Goal: Check status: Check status

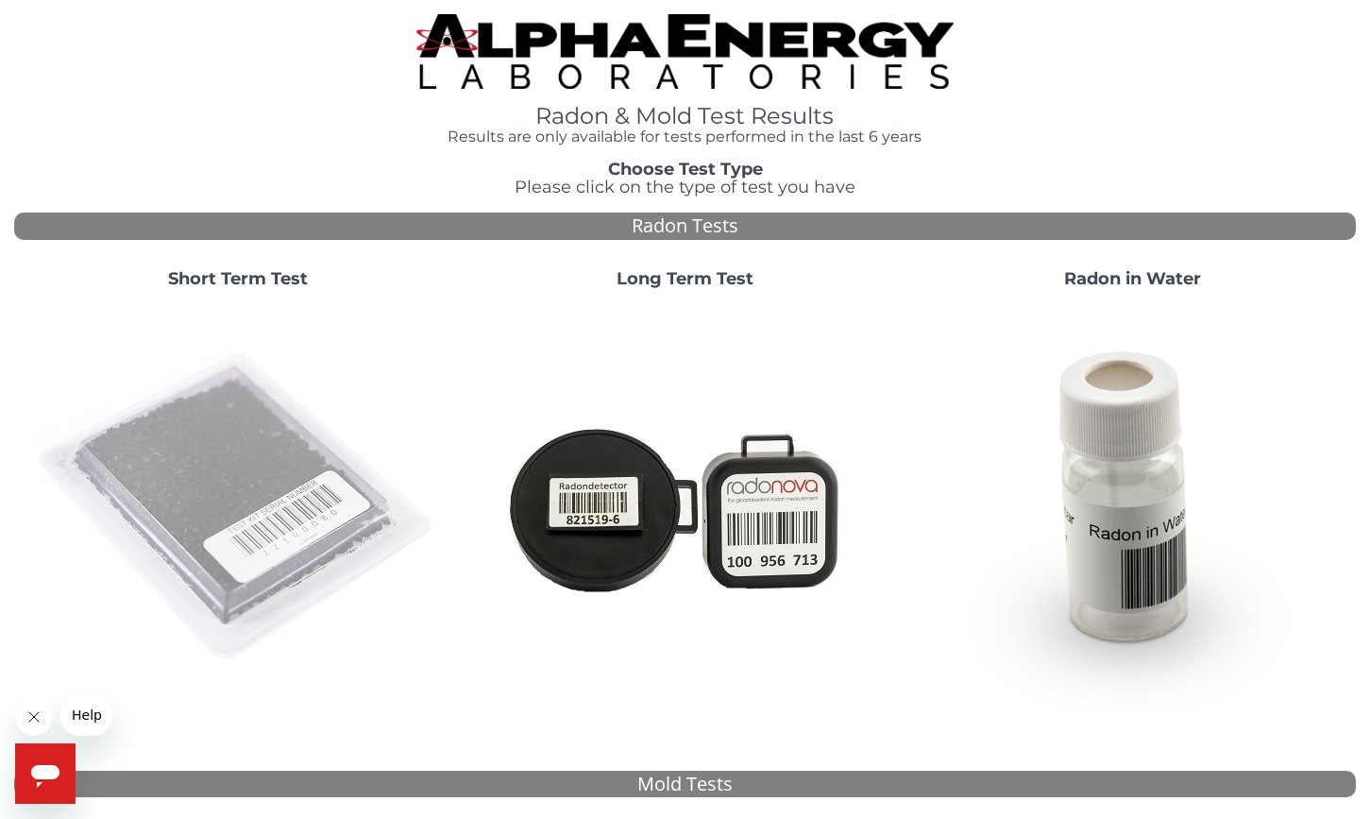
click at [209, 422] on img at bounding box center [238, 507] width 406 height 406
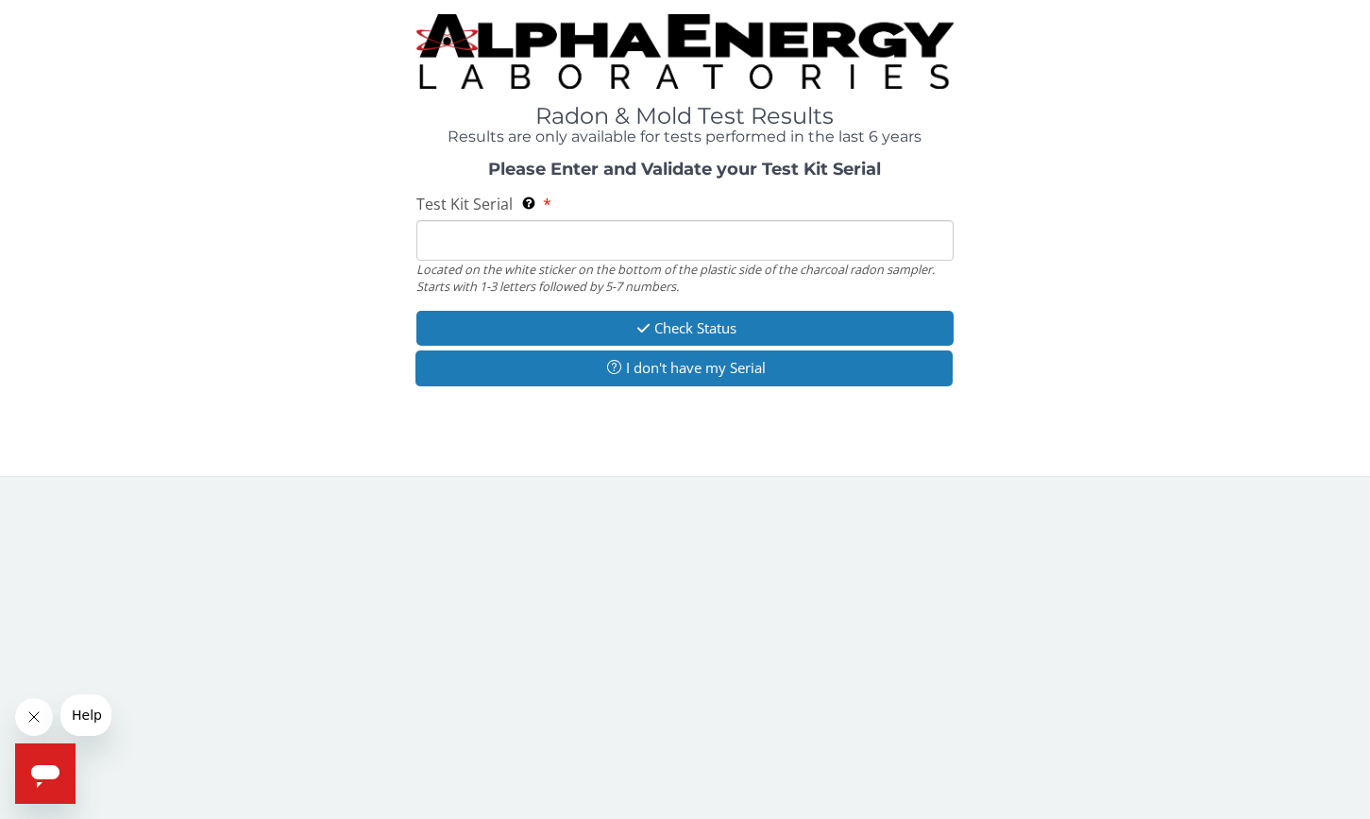
click at [453, 246] on input "Test Kit Serial Located on the white sticker on the bottom of the plastic side …" at bounding box center [684, 240] width 536 height 41
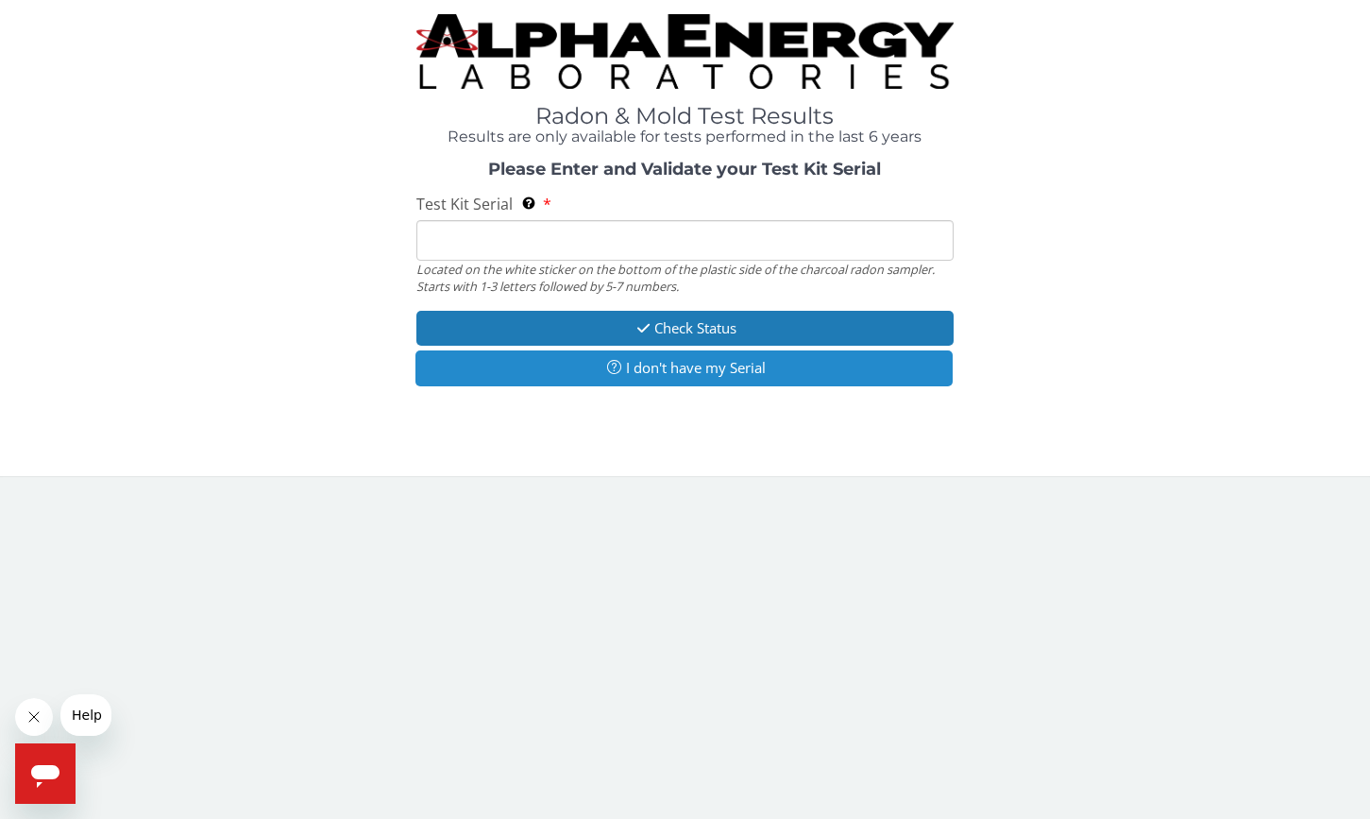
click at [620, 375] on button "I don't have my Serial" at bounding box center [683, 367] width 536 height 35
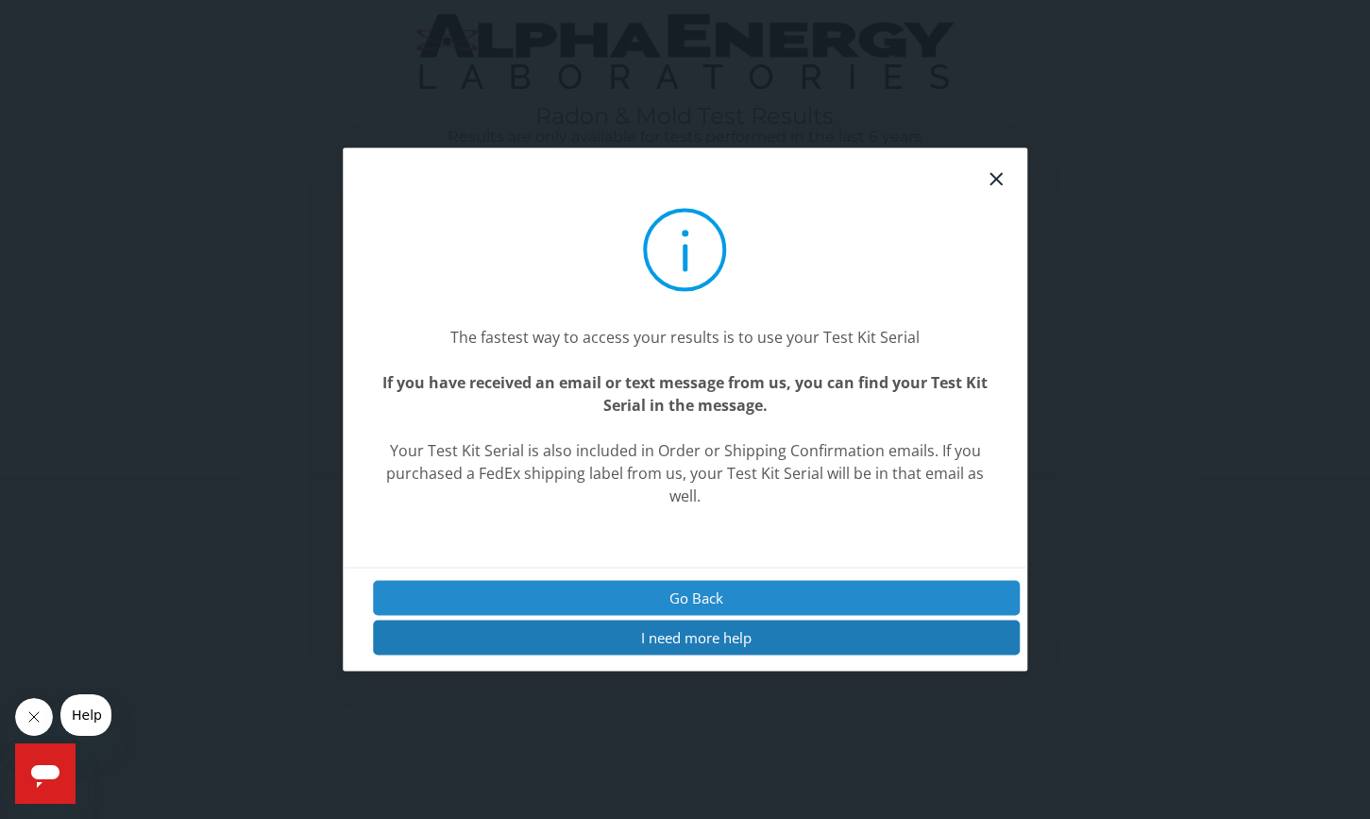
click at [700, 594] on button "Go Back" at bounding box center [697, 597] width 648 height 35
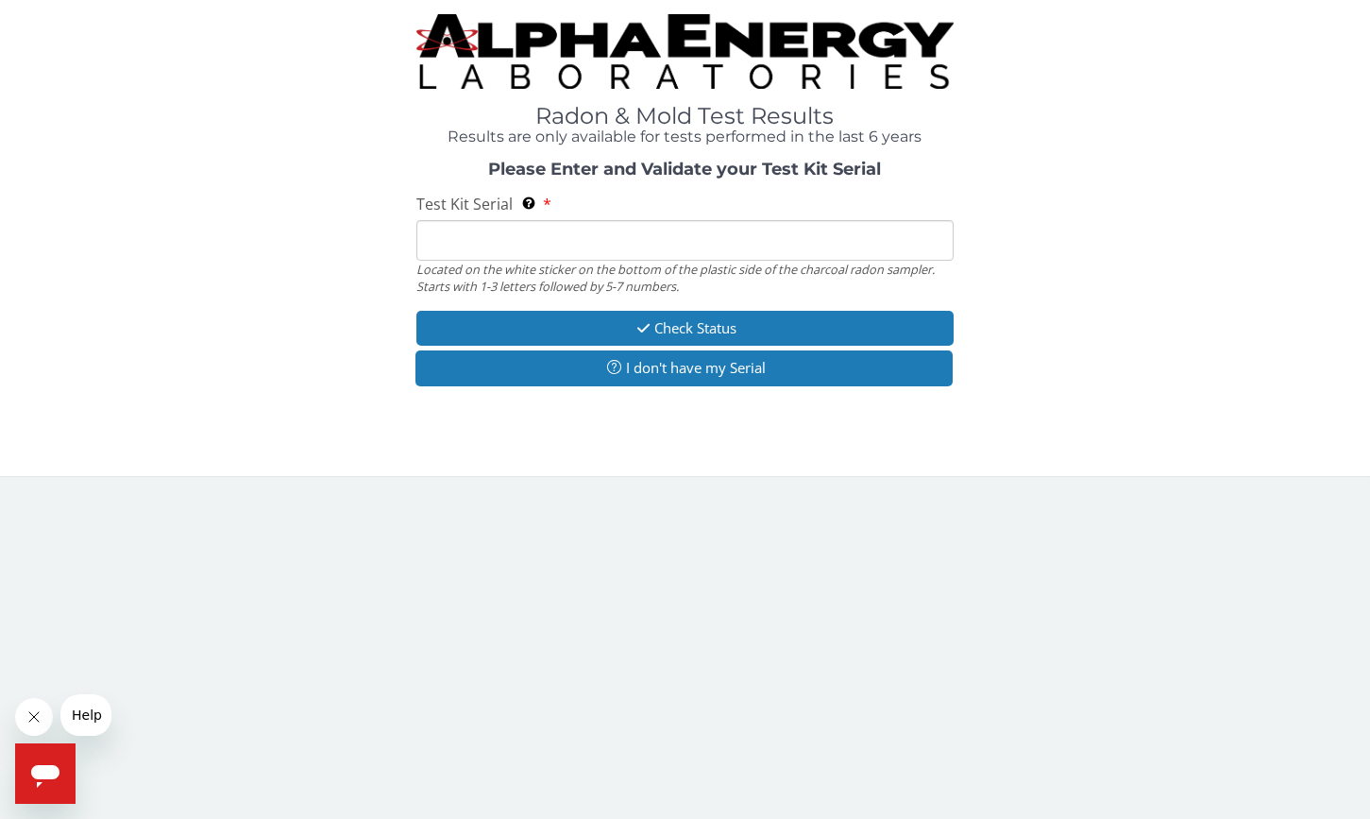
click at [508, 239] on input "Test Kit Serial Located on the white sticker on the bottom of the plastic side …" at bounding box center [684, 240] width 536 height 41
paste input "AA647070"
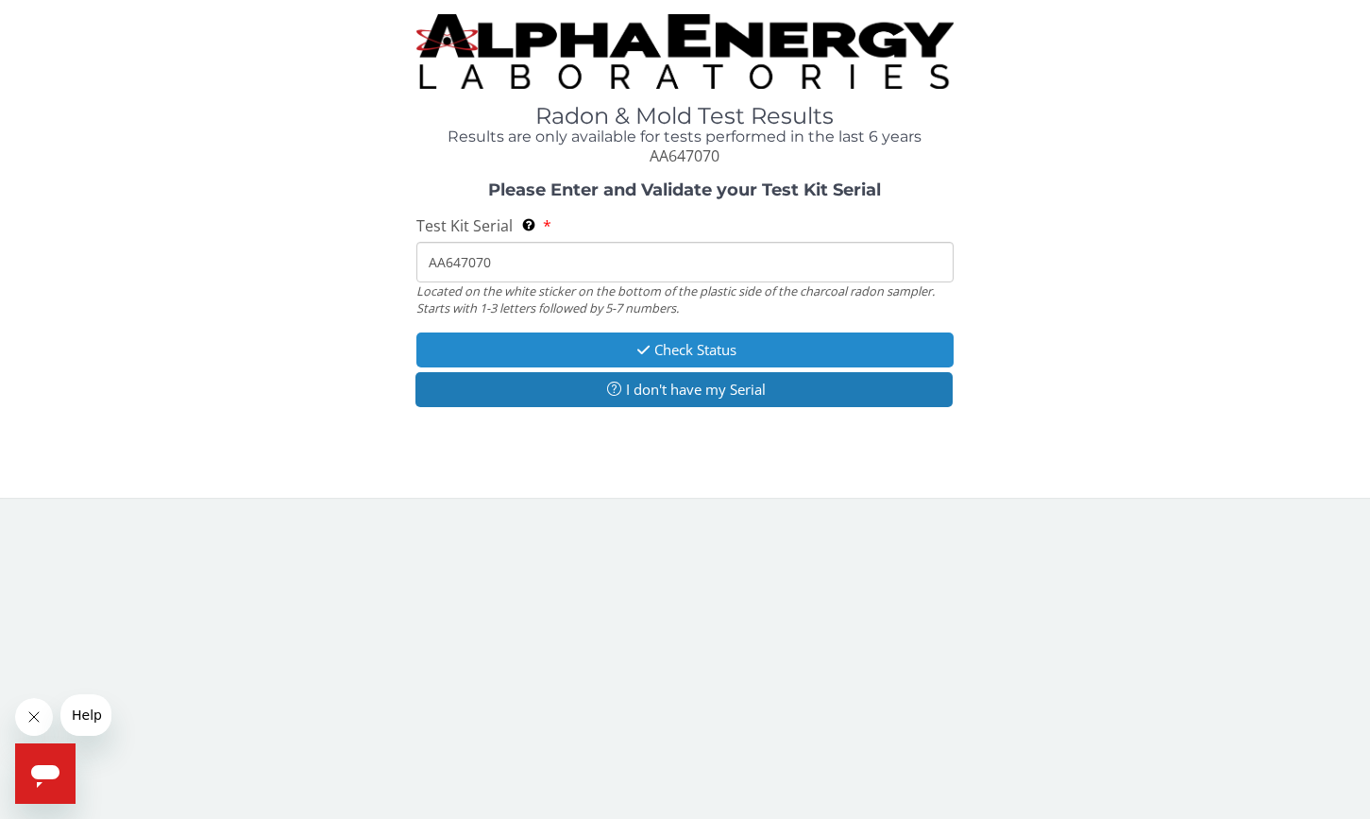
type input "AA647070"
click at [714, 357] on button "Check Status" at bounding box center [684, 349] width 536 height 35
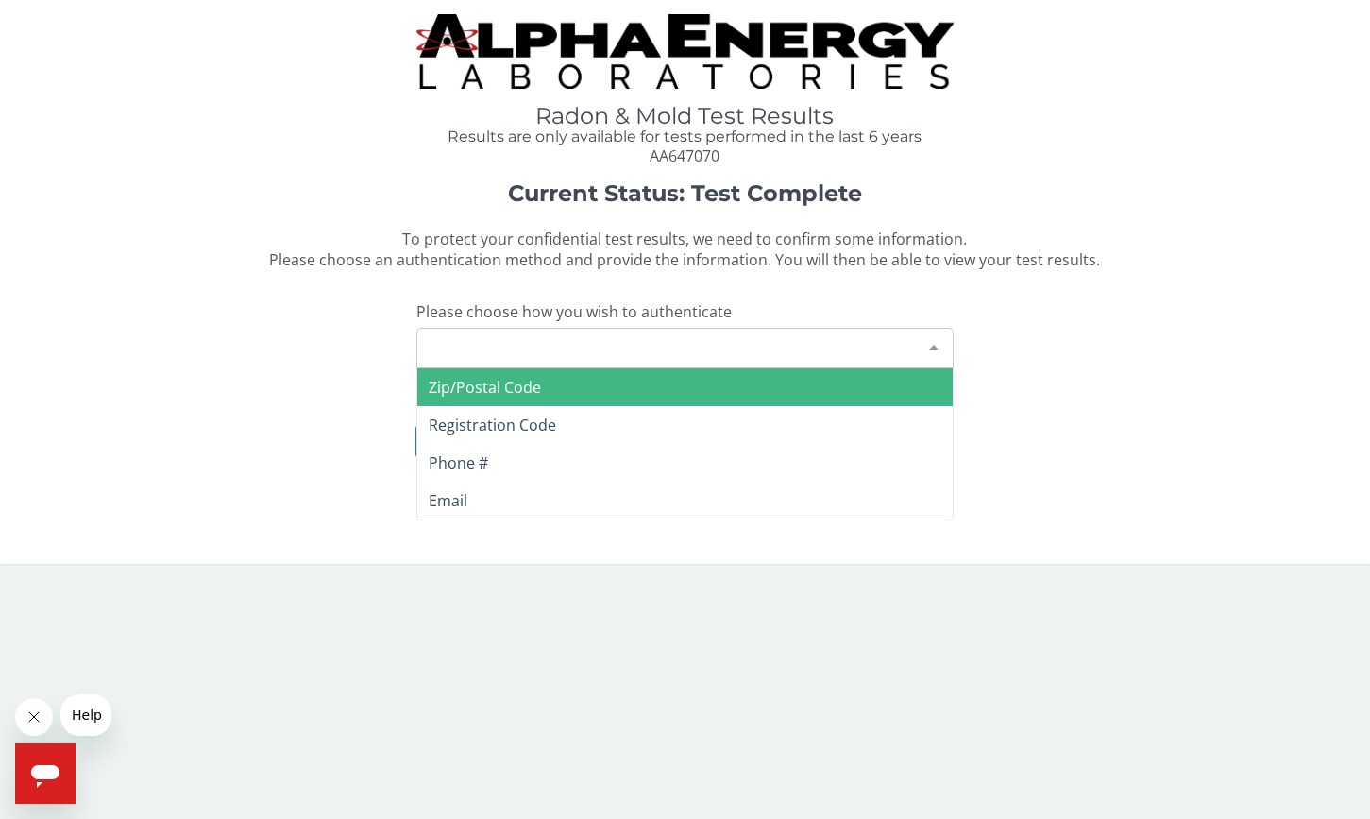
click at [709, 347] on div "Please make a selection" at bounding box center [684, 348] width 536 height 41
click at [592, 384] on span "Zip/Postal Code" at bounding box center [684, 387] width 534 height 38
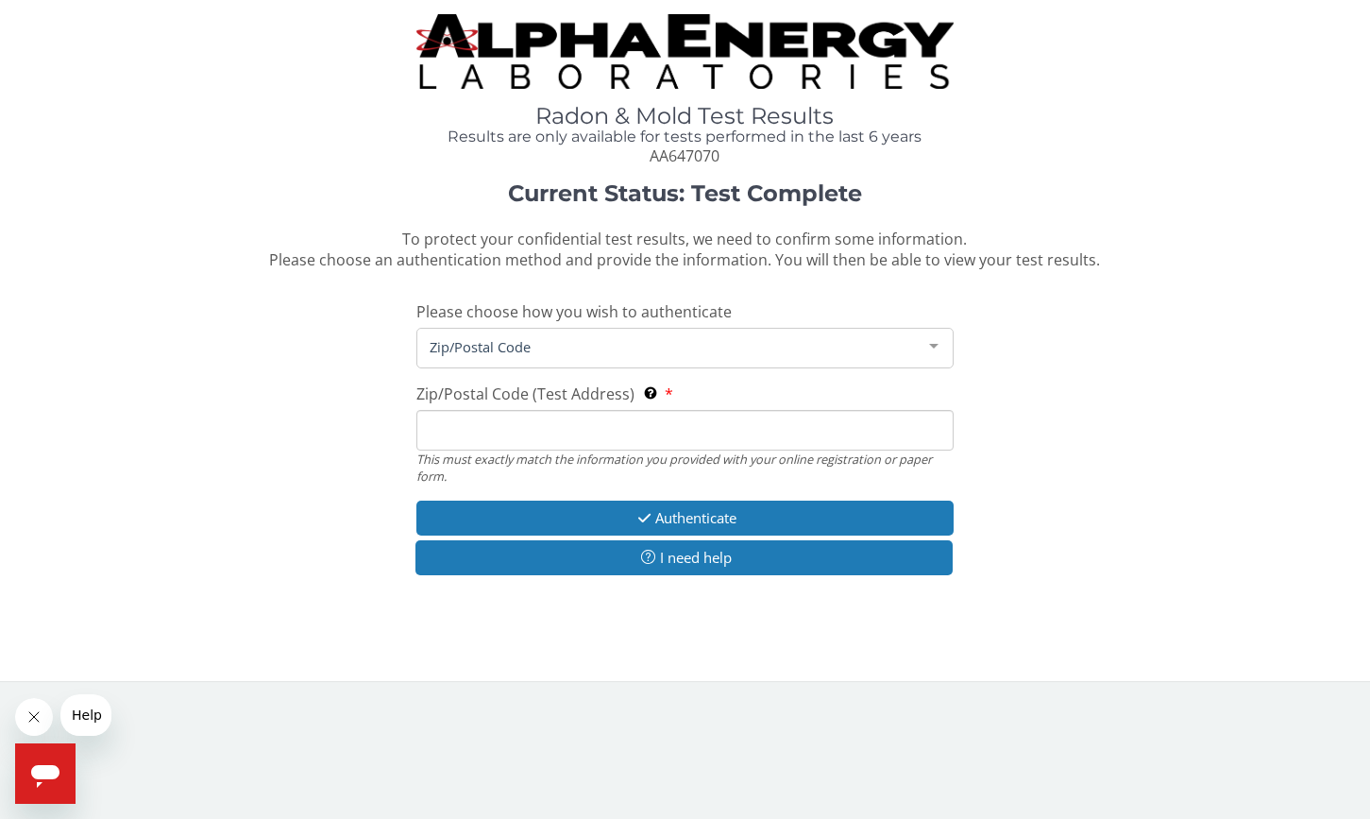
click at [602, 423] on input "Zip/Postal Code (Test Address) This must exactly match the information you prov…" at bounding box center [684, 430] width 536 height 41
type input "20190"
click at [639, 511] on icon "button" at bounding box center [645, 518] width 22 height 14
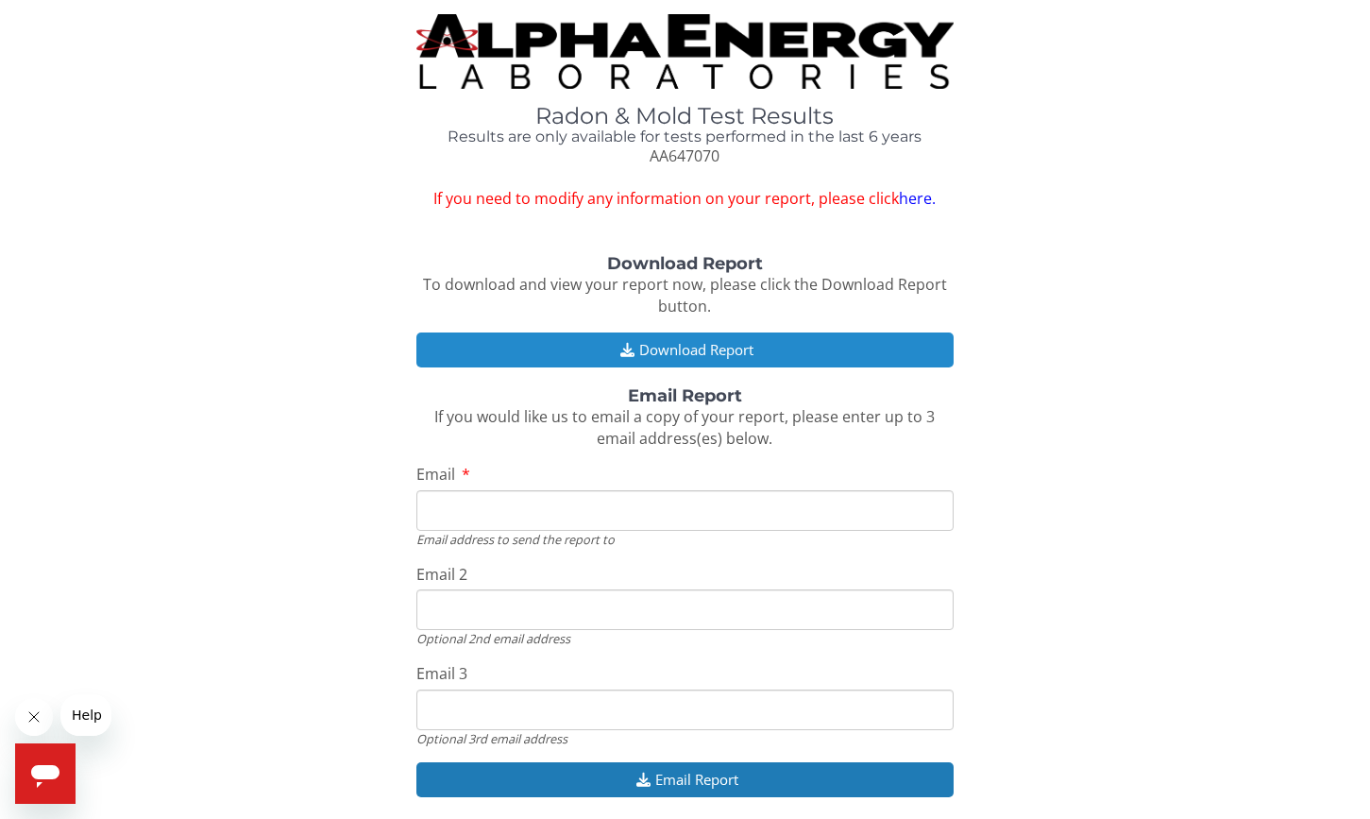
click at [683, 344] on button "Download Report" at bounding box center [684, 349] width 536 height 35
